Goal: Communication & Community: Answer question/provide support

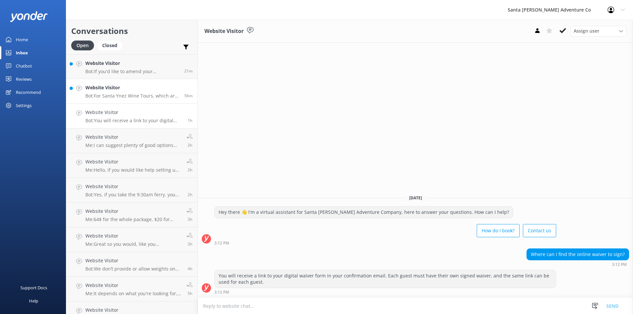
click at [129, 95] on p "Bot: For Santa Ynez Wine Tours, which are part of the Mainland tours, full refu…" at bounding box center [132, 96] width 94 height 6
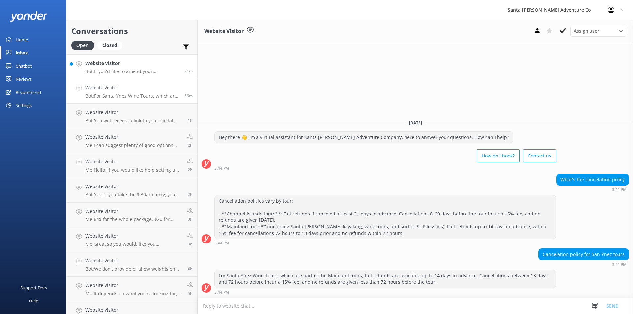
click at [110, 65] on h4 "Website Visitor" at bounding box center [132, 63] width 94 height 7
